Goal: Navigation & Orientation: Find specific page/section

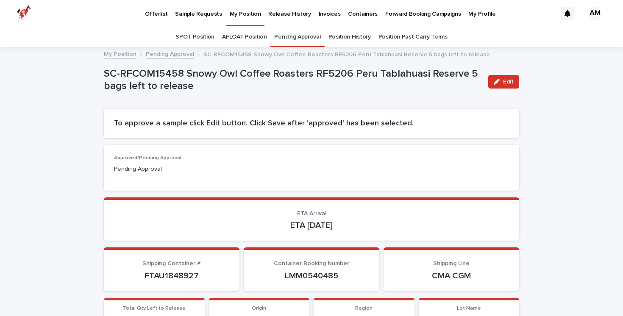
click at [204, 35] on link "SPOT Position" at bounding box center [194, 37] width 39 height 20
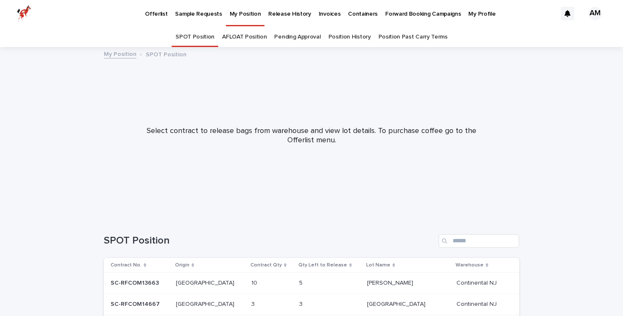
click at [249, 37] on link "AFLOAT Position" at bounding box center [244, 37] width 44 height 20
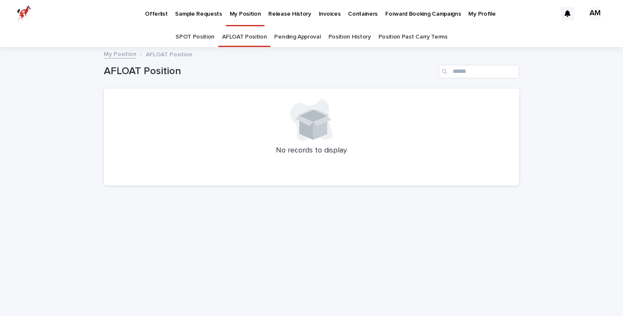
click at [294, 37] on link "Pending Approval" at bounding box center [297, 37] width 46 height 20
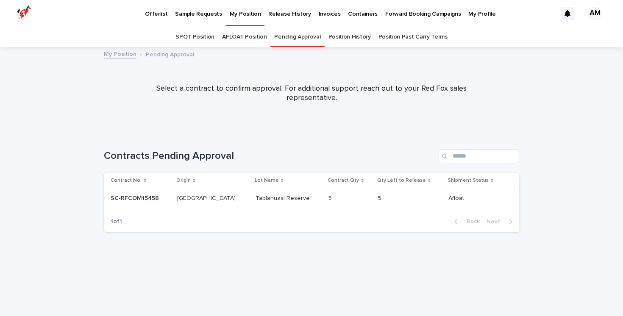
click at [356, 36] on link "Position History" at bounding box center [349, 37] width 42 height 20
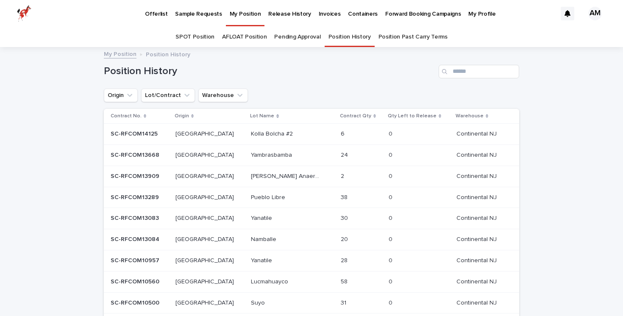
click at [398, 38] on link "Position Past Carry Terms" at bounding box center [412, 37] width 69 height 20
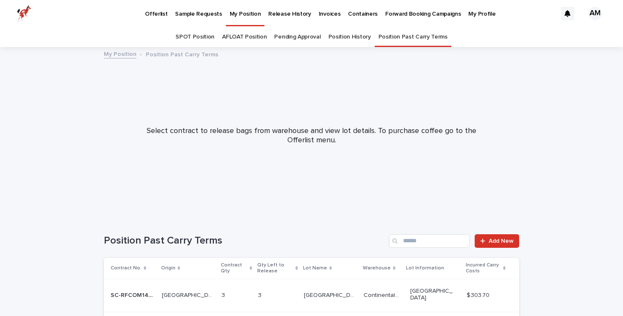
click at [306, 35] on link "Pending Approval" at bounding box center [297, 37] width 46 height 20
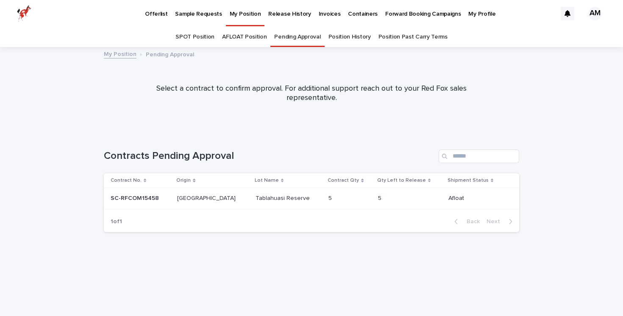
click at [278, 198] on p at bounding box center [288, 198] width 67 height 7
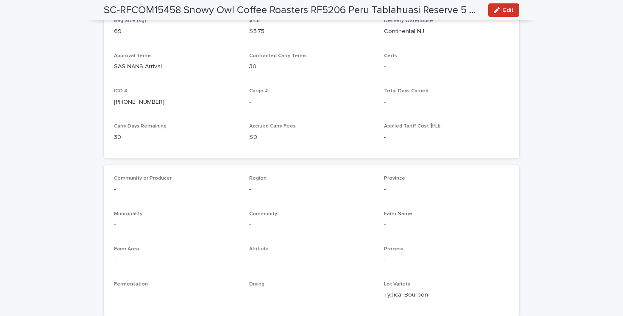
scroll to position [421, 0]
